Goal: Book appointment/travel/reservation

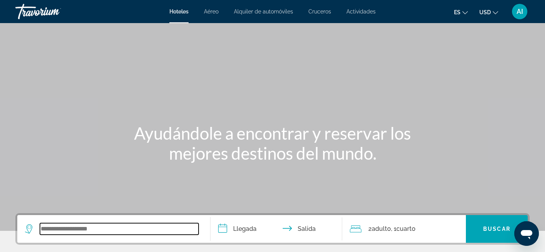
click at [90, 229] on input "Search widget" at bounding box center [119, 229] width 159 height 12
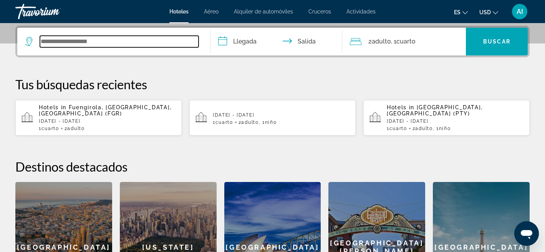
scroll to position [188, 0]
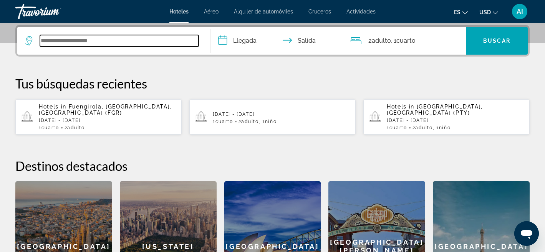
click at [80, 40] on input "Search widget" at bounding box center [119, 41] width 159 height 12
type input "*"
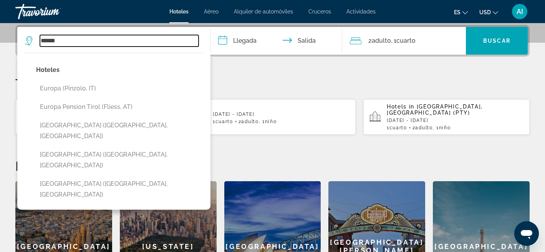
type input "******"
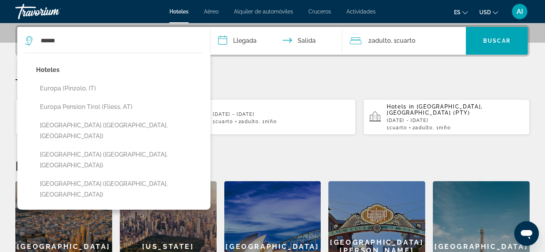
click at [232, 70] on div "**********" at bounding box center [272, 168] width 545 height 286
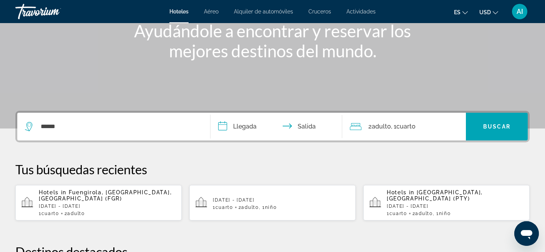
scroll to position [96, 0]
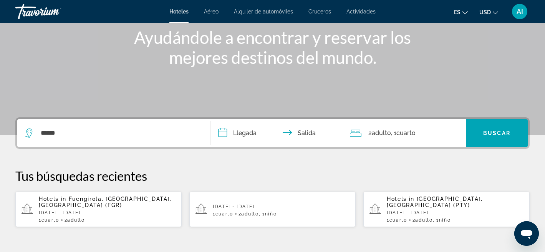
click at [30, 134] on icon "Search widget" at bounding box center [29, 132] width 9 height 9
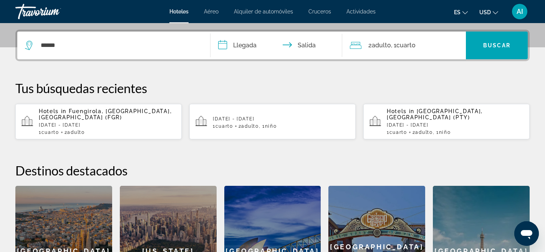
scroll to position [188, 0]
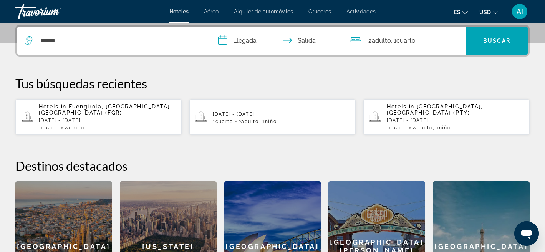
click at [249, 38] on input "**********" at bounding box center [277, 42] width 134 height 30
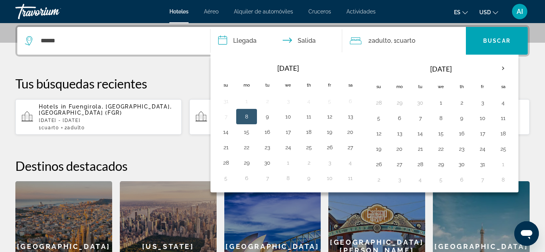
click at [189, 94] on div "Tus búsquedas recientes Hotels in Fuengirola, Malaga, Spain (FGR) Wed, 10 Sep -…" at bounding box center [272, 105] width 514 height 59
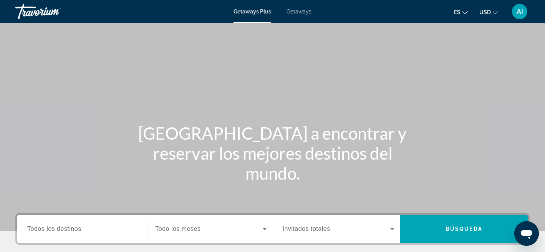
scroll to position [77, 0]
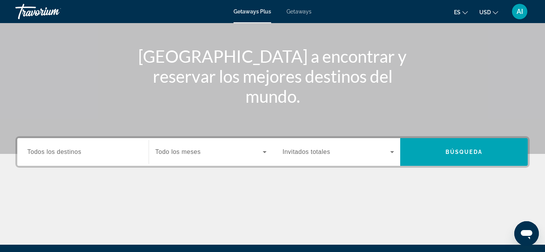
click at [64, 151] on span "Todos los destinos" at bounding box center [54, 151] width 54 height 7
click at [64, 151] on input "Destination Todos los destinos" at bounding box center [82, 151] width 111 height 9
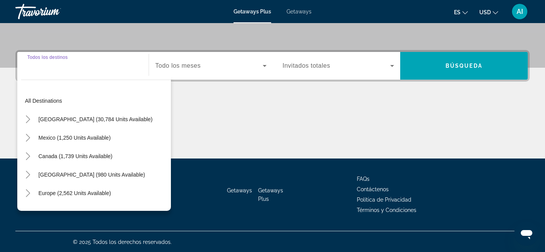
scroll to position [164, 0]
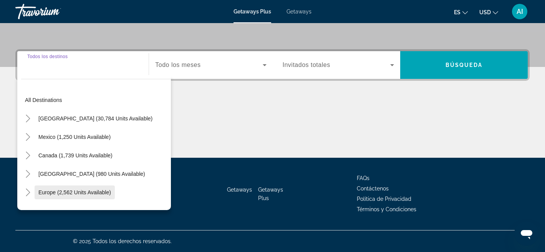
click at [64, 193] on span "Europe (2,562 units available)" at bounding box center [74, 192] width 73 height 6
type input "**********"
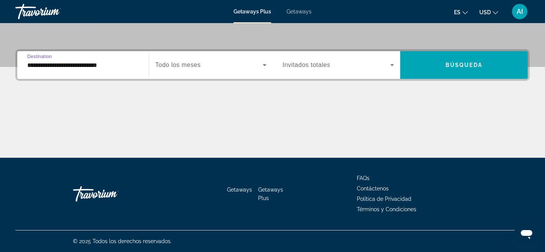
click at [200, 68] on span "Todo los meses" at bounding box center [177, 64] width 45 height 7
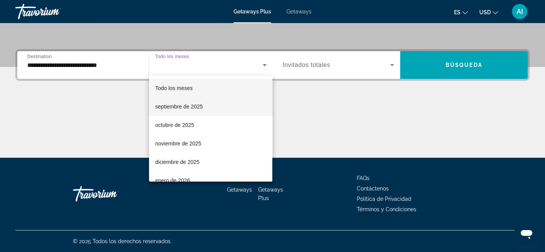
click at [187, 104] on span "septiembre de 2025" at bounding box center [179, 106] width 48 height 9
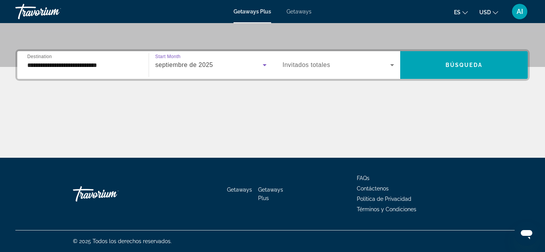
click at [348, 64] on span "Search widget" at bounding box center [337, 64] width 108 height 9
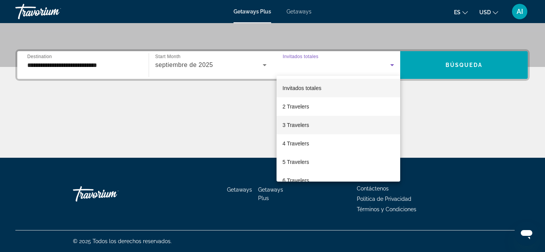
click at [302, 121] on span "3 Travelers" at bounding box center [296, 124] width 27 height 9
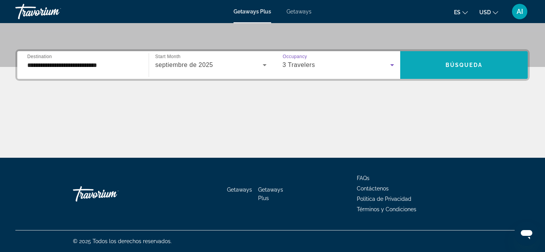
click at [480, 64] on span "Búsqueda" at bounding box center [464, 65] width 37 height 6
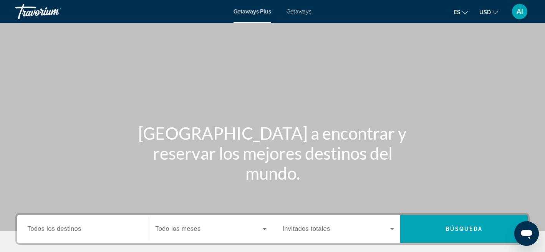
click at [64, 226] on span "Todos los destinos" at bounding box center [54, 228] width 54 height 7
click at [64, 226] on input "Destination Todos los destinos" at bounding box center [82, 228] width 111 height 9
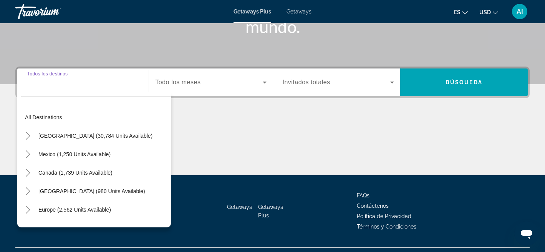
scroll to position [164, 0]
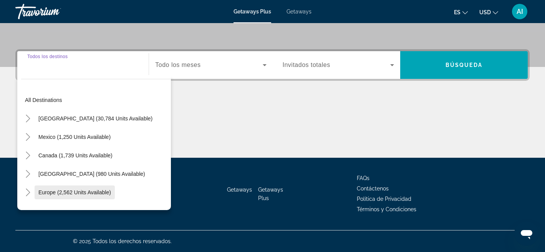
click at [76, 190] on span "Europe (2,562 units available)" at bounding box center [74, 192] width 73 height 6
type input "**********"
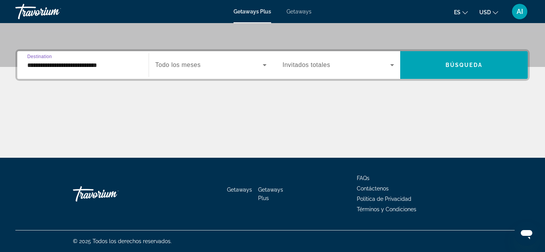
click at [196, 59] on div "Search widget" at bounding box center [210, 65] width 111 height 22
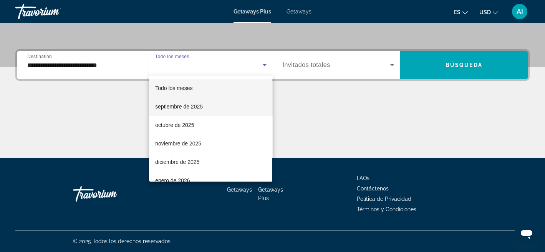
click at [195, 106] on span "septiembre de 2025" at bounding box center [179, 106] width 48 height 9
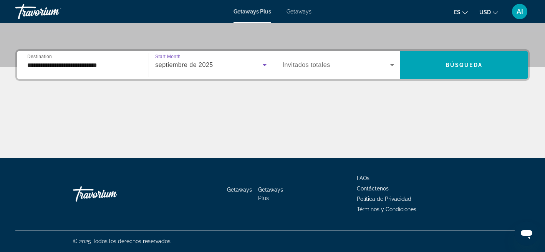
click at [317, 66] on span "Invitados totales" at bounding box center [307, 64] width 48 height 7
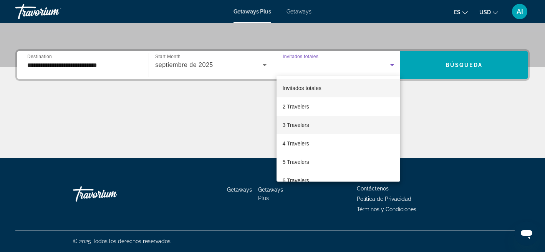
click at [298, 124] on span "3 Travelers" at bounding box center [296, 124] width 27 height 9
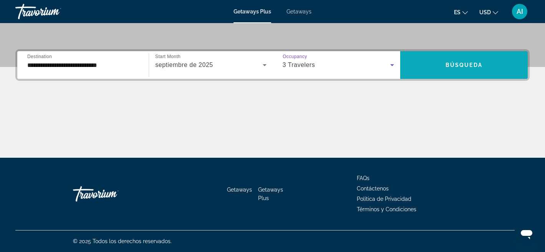
click at [453, 65] on span "Búsqueda" at bounding box center [464, 65] width 37 height 6
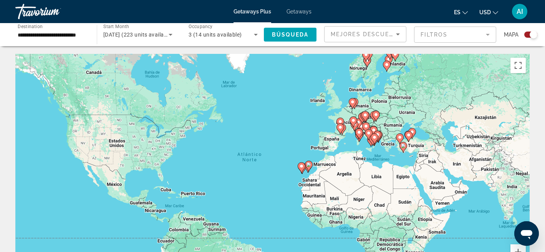
click at [284, 157] on div "Para activar la función de arrastre con el teclado, pulsa Alt + Intro. Cuando h…" at bounding box center [272, 169] width 514 height 230
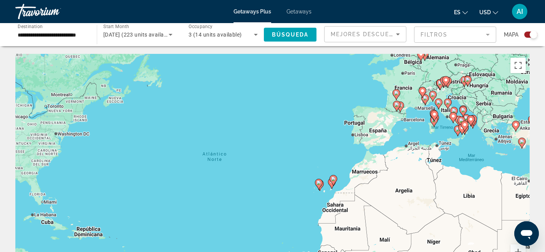
click at [302, 150] on div "Para activar la función de arrastre con el teclado, pulsa Alt + Intro. Cuando h…" at bounding box center [272, 169] width 514 height 230
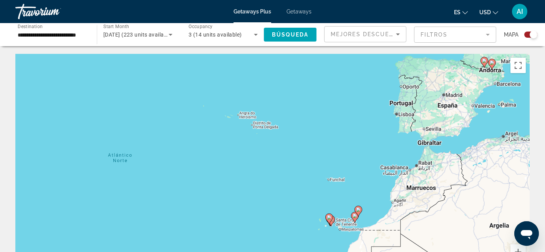
drag, startPoint x: 386, startPoint y: 180, endPoint x: 325, endPoint y: 97, distance: 103.5
click at [325, 97] on div "Para activar la función de arrastre con el teclado, pulsa Alt + Intro. Cuando h…" at bounding box center [272, 169] width 514 height 230
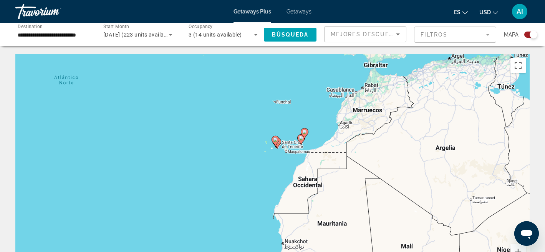
click at [312, 111] on div "Para activar la función de arrastre con el teclado, pulsa Alt + Intro. Cuando h…" at bounding box center [272, 169] width 514 height 230
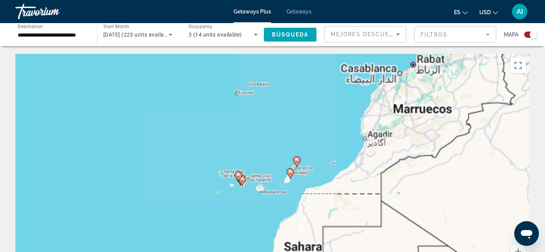
click at [312, 111] on div "Para activar la función de arrastre con el teclado, pulsa Alt + Intro. Cuando h…" at bounding box center [272, 169] width 514 height 230
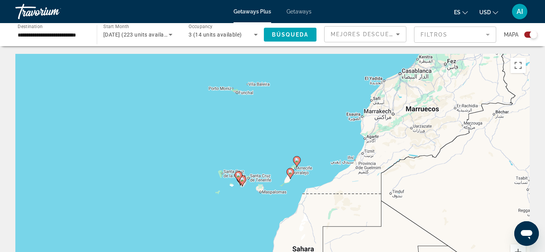
click at [312, 111] on div "Para activar la función de arrastre con el teclado, pulsa Alt + Intro. Cuando h…" at bounding box center [272, 169] width 514 height 230
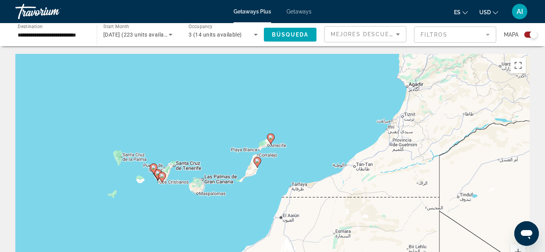
drag, startPoint x: 308, startPoint y: 203, endPoint x: 298, endPoint y: 116, distance: 87.4
click at [298, 116] on div "Para activar la función de arrastre con el teclado, pulsa Alt + Intro. Cuando h…" at bounding box center [272, 169] width 514 height 230
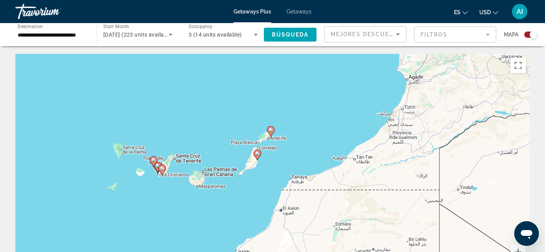
click at [179, 207] on div "Para activar la función de arrastre con el teclado, pulsa Alt + Intro. Cuando h…" at bounding box center [272, 169] width 514 height 230
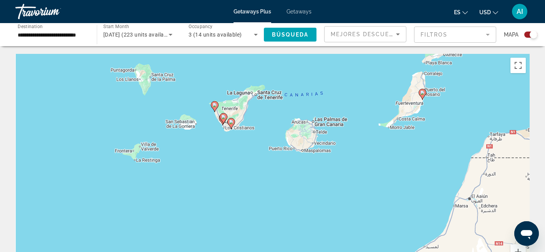
drag, startPoint x: 182, startPoint y: 175, endPoint x: 269, endPoint y: 161, distance: 88.7
click at [269, 161] on div "Para activar la función de arrastre con el teclado, pulsa Alt + Intro. Cuando h…" at bounding box center [272, 169] width 514 height 230
click at [234, 142] on div "Para activar la función de arrastre con el teclado, pulsa Alt + Intro. Cuando h…" at bounding box center [272, 169] width 514 height 230
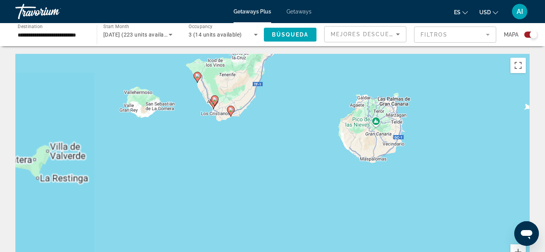
click at [234, 142] on div "Para activar la función de arrastre con el teclado, pulsa Alt + Intro. Cuando h…" at bounding box center [272, 169] width 514 height 230
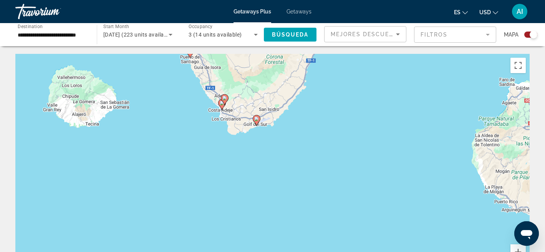
drag, startPoint x: 171, startPoint y: 96, endPoint x: 204, endPoint y: 136, distance: 51.8
click at [204, 136] on div "Para activar la función de arrastre con el teclado, pulsa Alt + Intro. Cuando h…" at bounding box center [272, 169] width 514 height 230
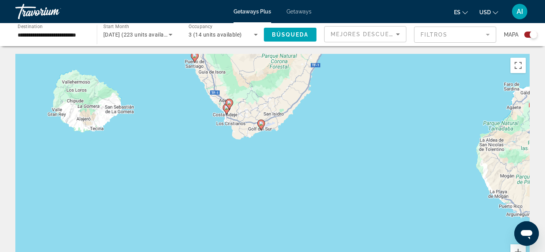
click at [195, 56] on image "Main content" at bounding box center [194, 55] width 5 height 5
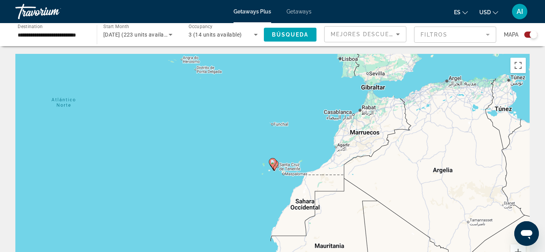
click at [272, 164] on icon "Main content" at bounding box center [272, 163] width 7 height 10
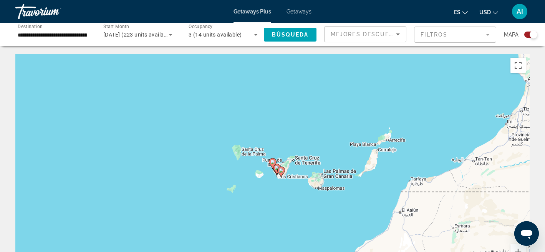
click at [272, 164] on icon "Main content" at bounding box center [272, 163] width 7 height 10
type input "**********"
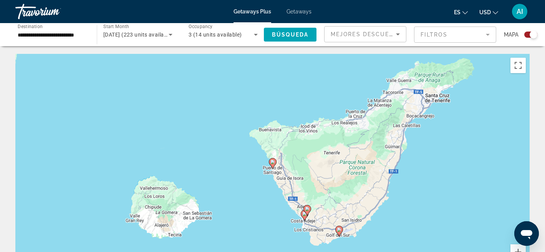
click at [272, 164] on icon "Main content" at bounding box center [272, 163] width 7 height 10
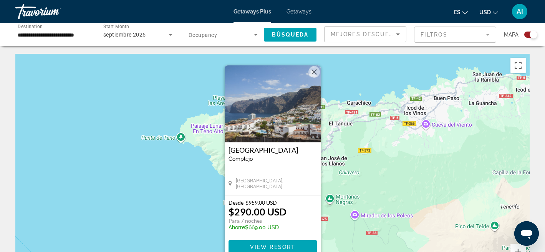
click at [315, 71] on button "Cerrar" at bounding box center [314, 72] width 12 height 12
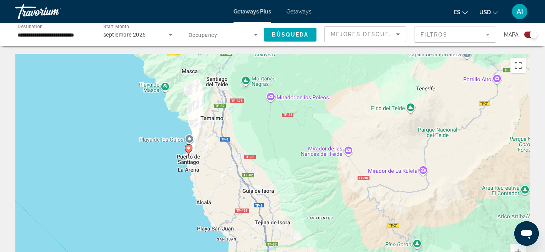
drag, startPoint x: 209, startPoint y: 202, endPoint x: 120, endPoint y: 68, distance: 160.5
click at [120, 68] on div "Para activar la función de arrastre con el teclado, pulsa Alt + Intro. Cuando h…" at bounding box center [272, 169] width 514 height 230
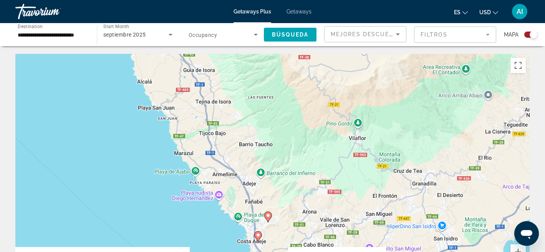
drag, startPoint x: 193, startPoint y: 199, endPoint x: 143, endPoint y: 116, distance: 96.6
click at [143, 116] on div "Para activar la función de arrastre con el teclado, pulsa Alt + Intro. Cuando h…" at bounding box center [272, 169] width 514 height 230
click at [260, 238] on icon "Main content" at bounding box center [258, 236] width 8 height 11
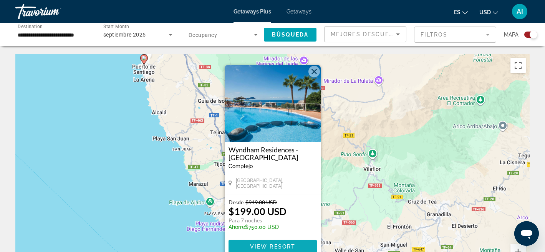
click at [283, 246] on span "View Resort" at bounding box center [272, 246] width 45 height 6
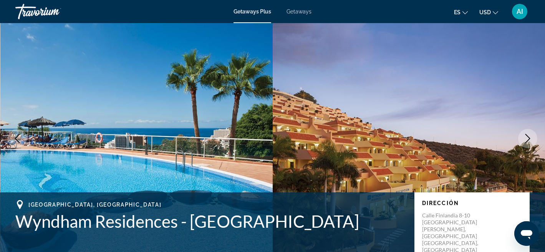
click at [529, 137] on icon "Next image" at bounding box center [527, 138] width 5 height 9
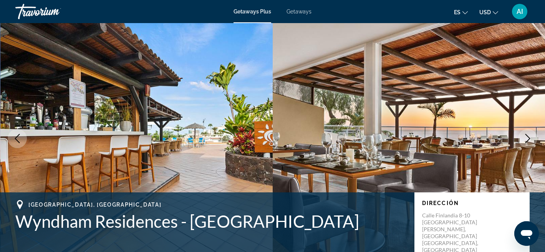
click at [529, 137] on icon "Next image" at bounding box center [527, 138] width 5 height 9
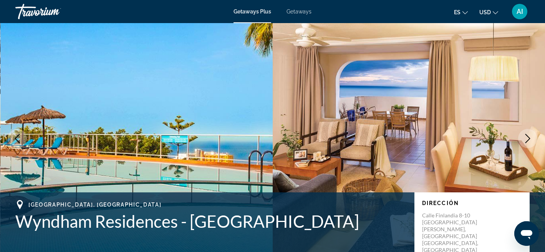
click at [529, 137] on icon "Next image" at bounding box center [527, 138] width 5 height 9
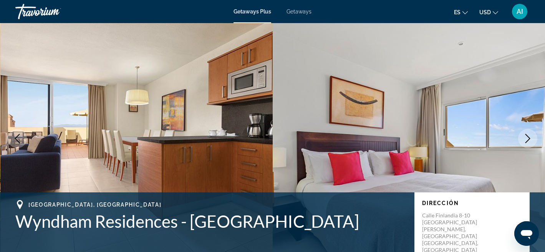
click at [529, 137] on icon "Next image" at bounding box center [527, 138] width 5 height 9
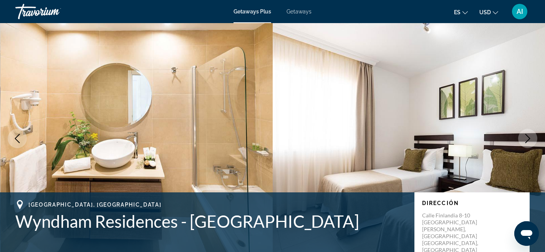
click at [529, 137] on icon "Next image" at bounding box center [527, 138] width 5 height 9
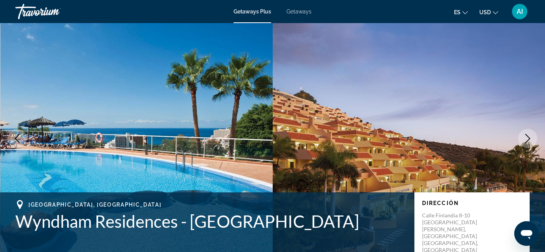
click at [529, 137] on icon "Next image" at bounding box center [527, 138] width 5 height 9
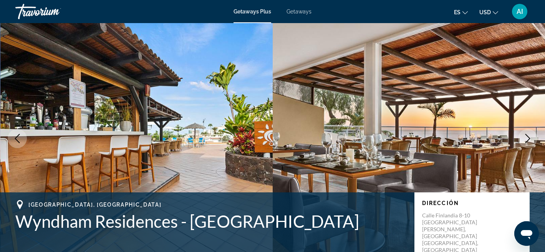
click at [529, 137] on icon "Next image" at bounding box center [527, 138] width 5 height 9
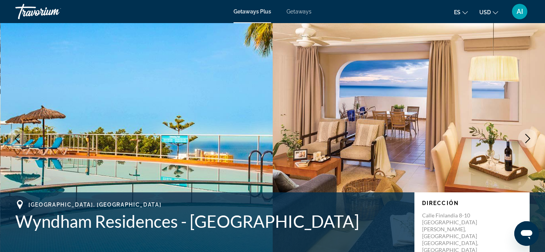
click at [222, 99] on img "Main content" at bounding box center [136, 138] width 273 height 230
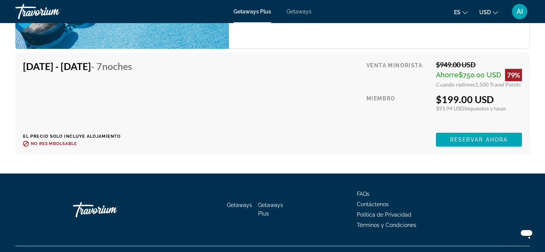
scroll to position [1473, 0]
